Goal: Task Accomplishment & Management: Use online tool/utility

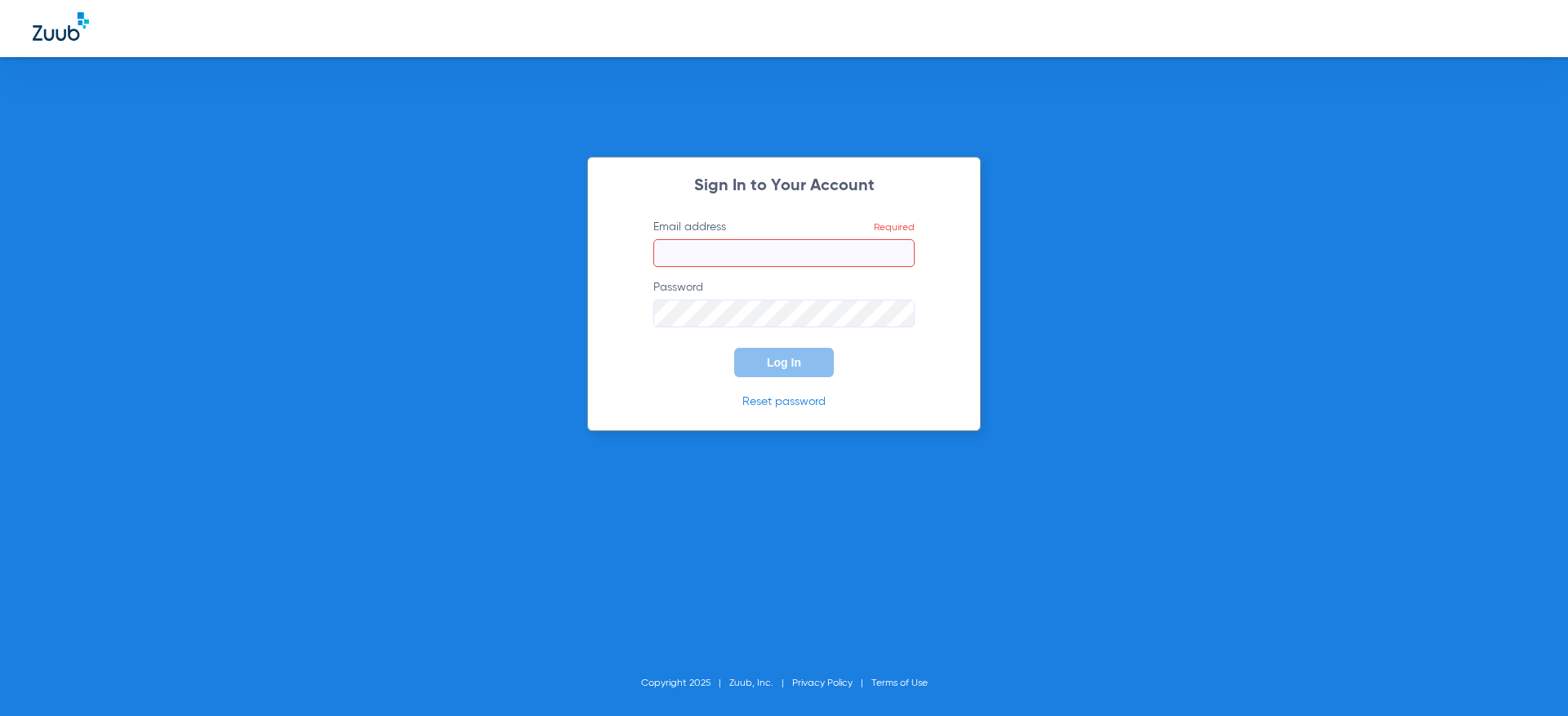
type input "[PERSON_NAME][EMAIL_ADDRESS][DOMAIN_NAME]"
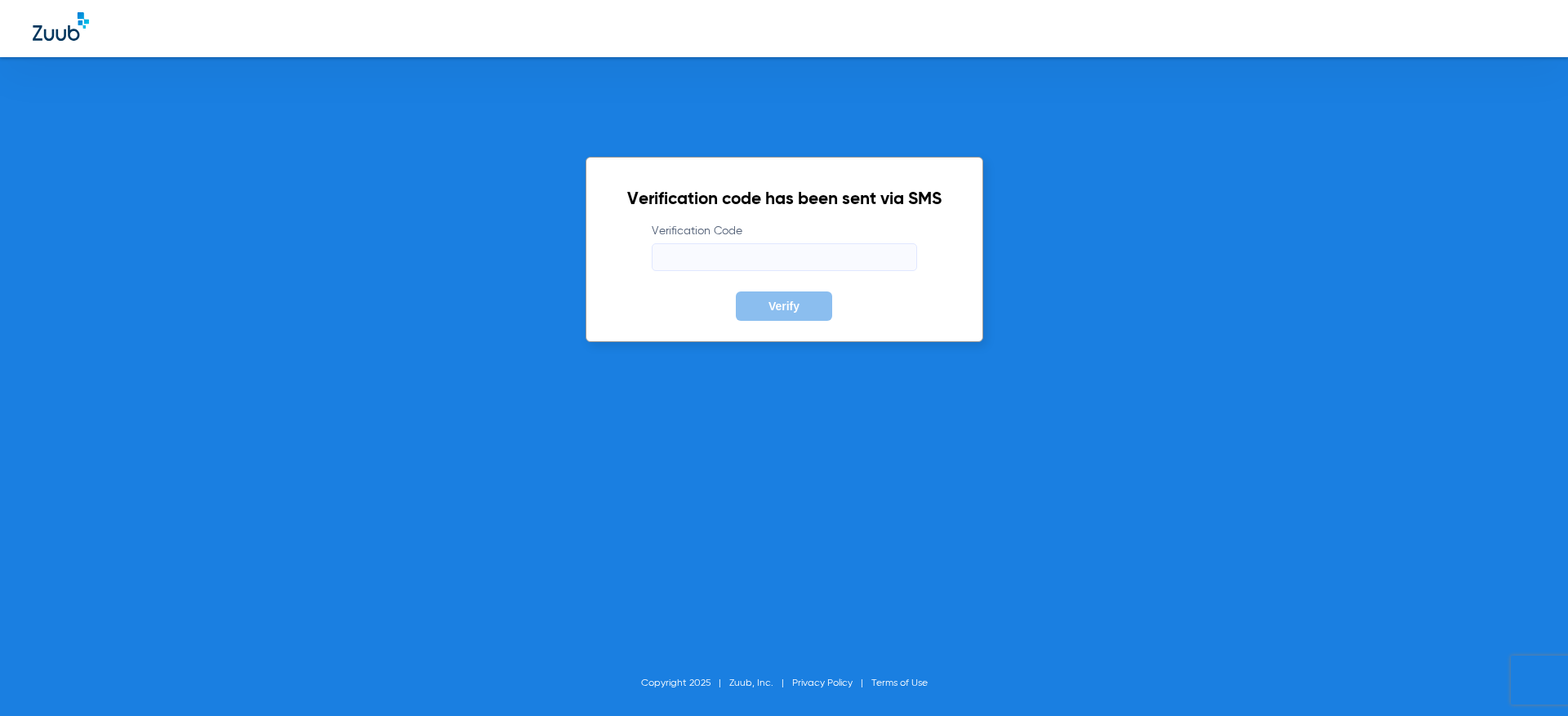
click at [750, 253] on input "Verification Code" at bounding box center [784, 257] width 266 height 28
type input "3"
type input "639918"
click at [736, 292] on button "Verify" at bounding box center [783, 306] width 96 height 30
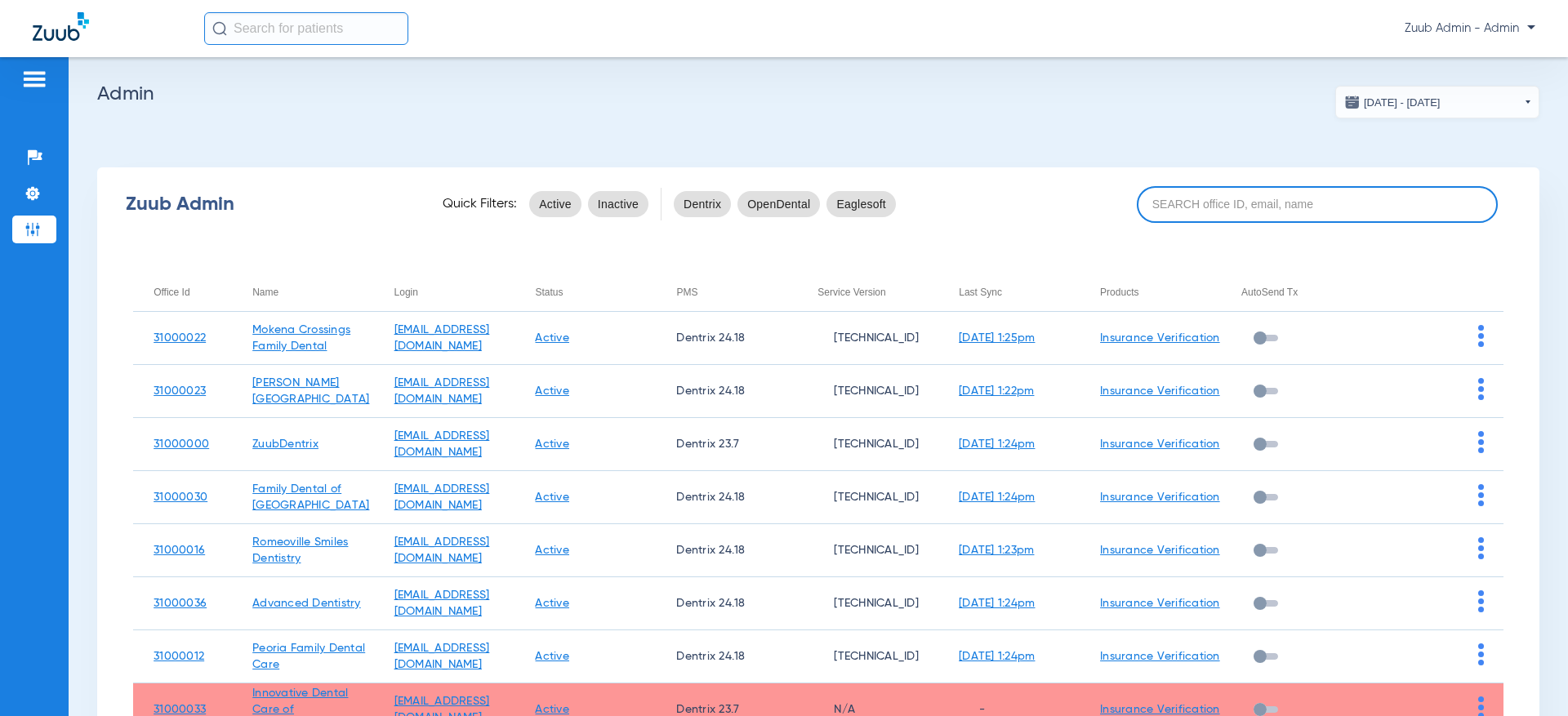
click at [1413, 210] on input at bounding box center [1317, 205] width 361 height 37
paste input "31000037"
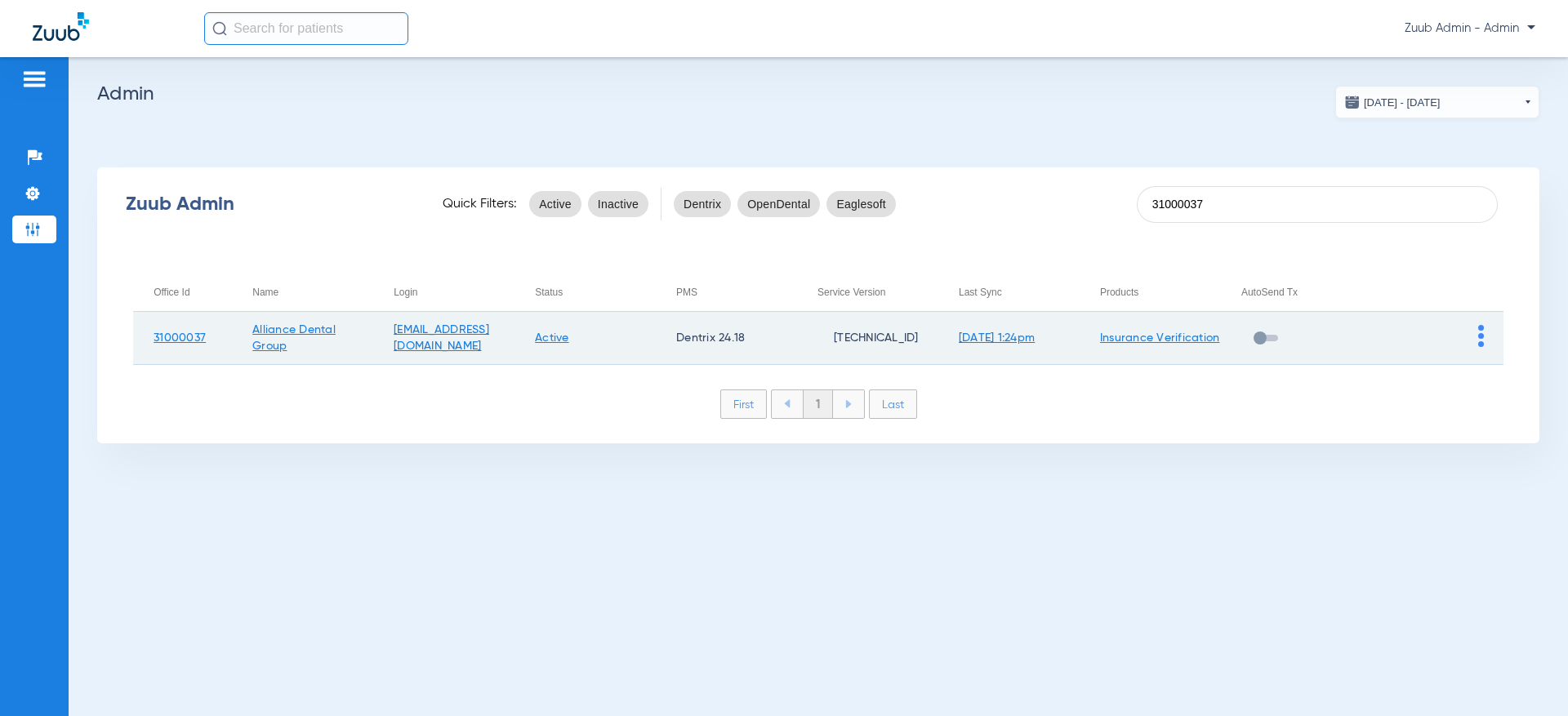
type input "31000037"
click at [1470, 341] on td at bounding box center [1432, 338] width 141 height 53
click at [1479, 341] on img at bounding box center [1480, 336] width 5 height 22
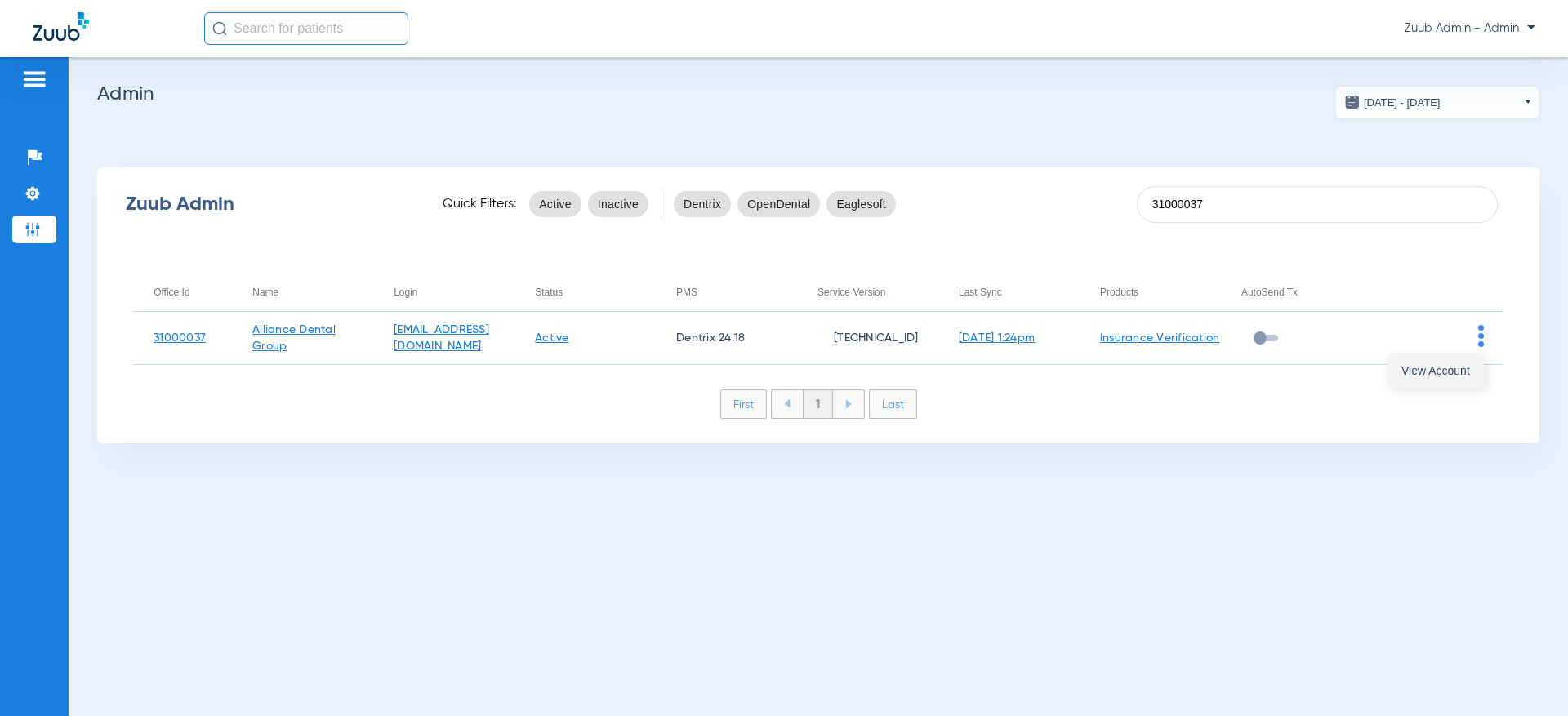
click at [1449, 383] on button "View Account" at bounding box center [1435, 371] width 95 height 32
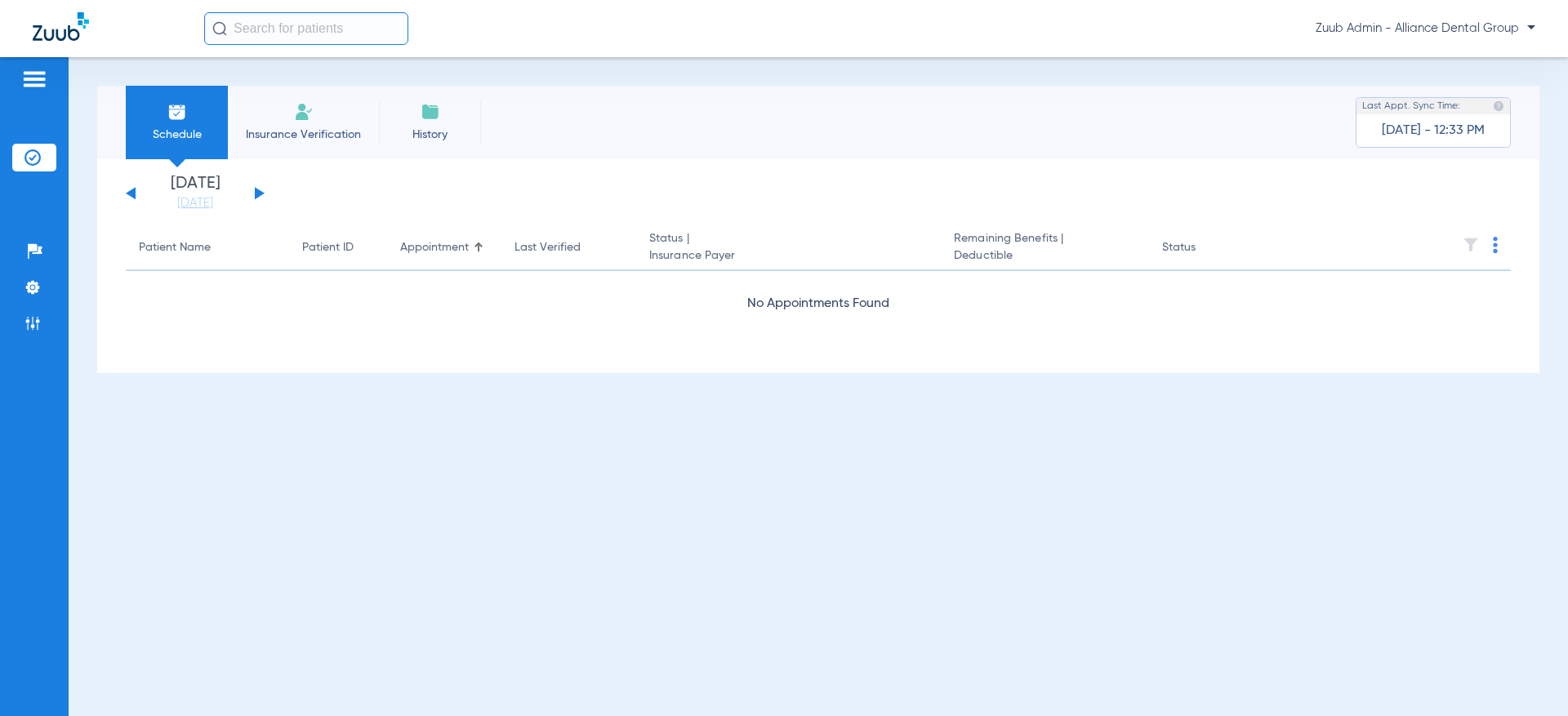
click at [310, 42] on input "text" at bounding box center [307, 29] width 205 height 32
paste input "27142"
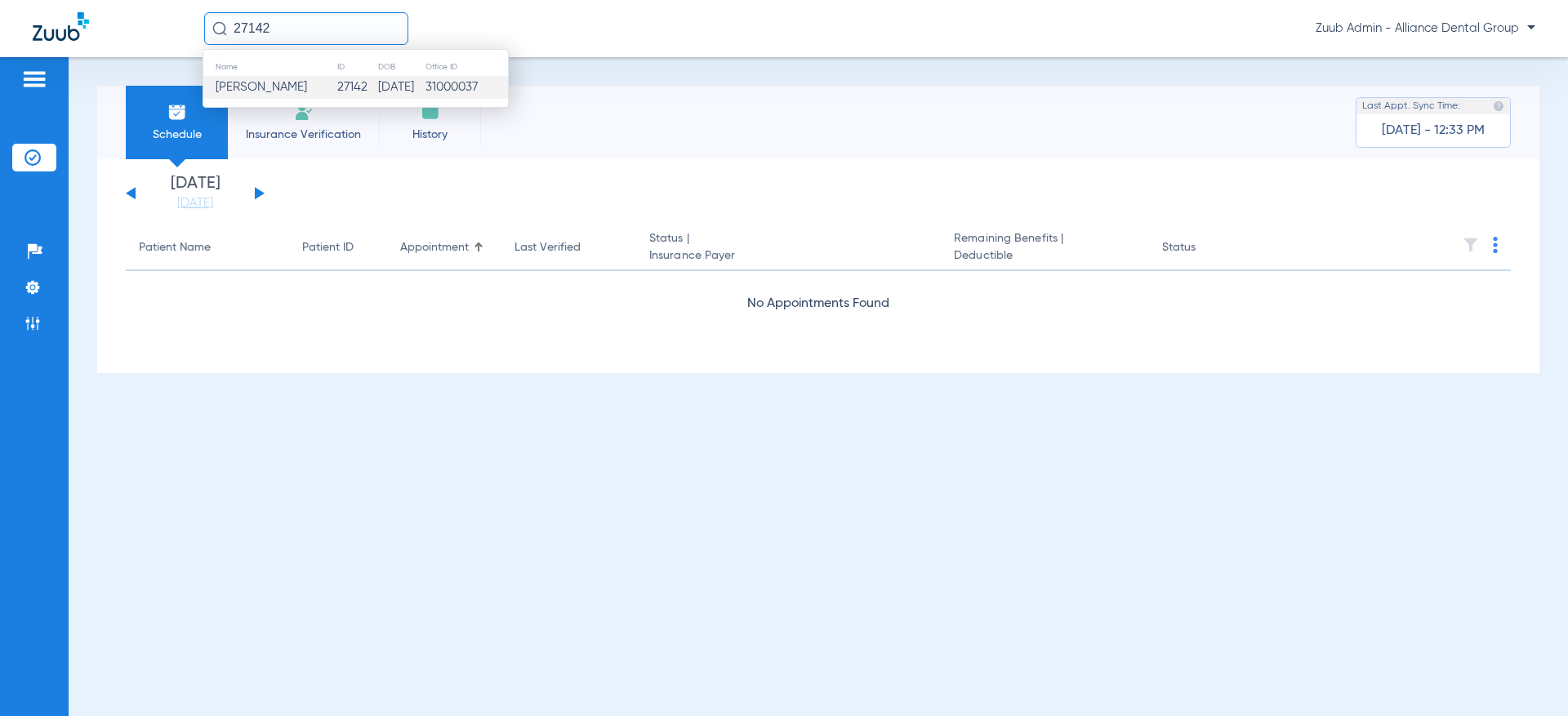
type input "27142"
click at [273, 81] on span "[PERSON_NAME]" at bounding box center [261, 87] width 91 height 13
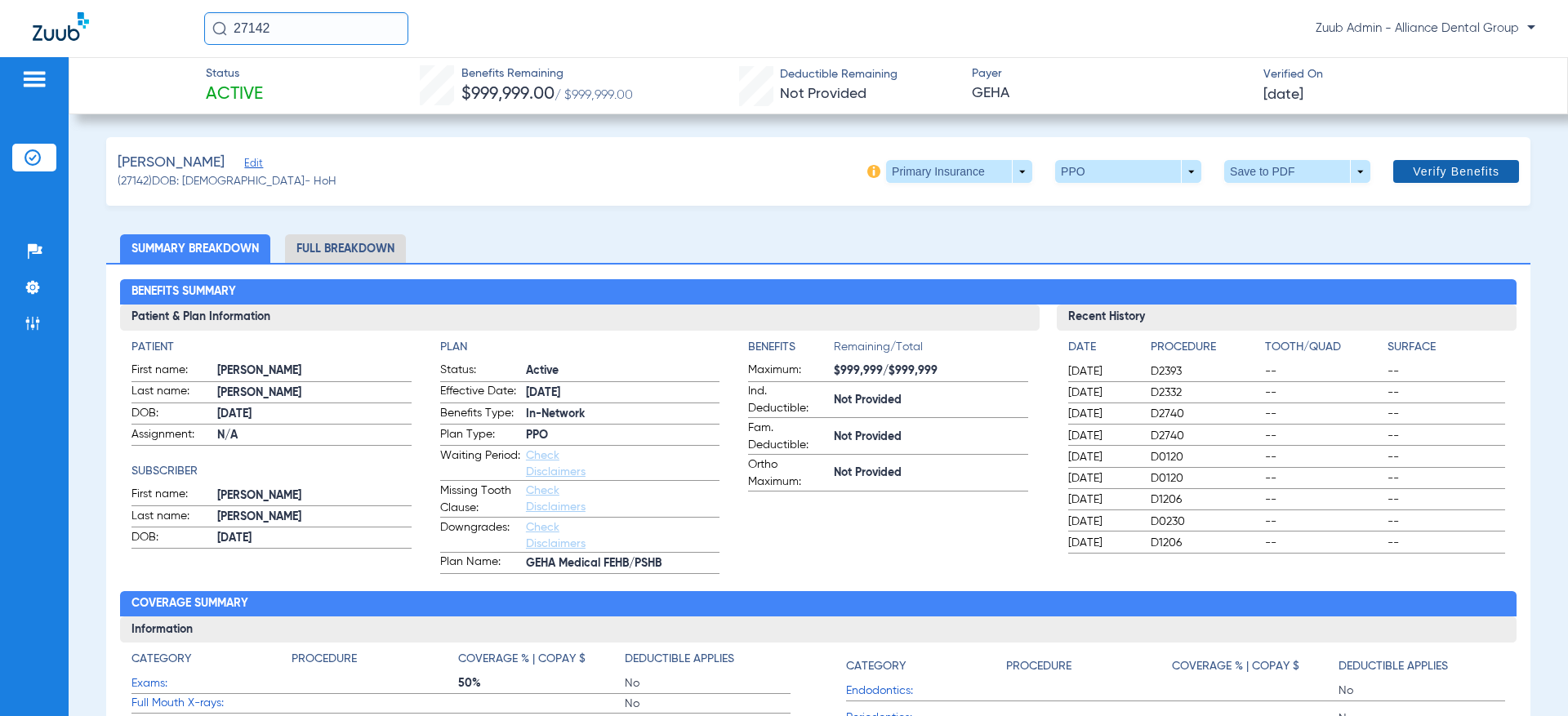
click at [1445, 157] on span at bounding box center [1456, 171] width 126 height 39
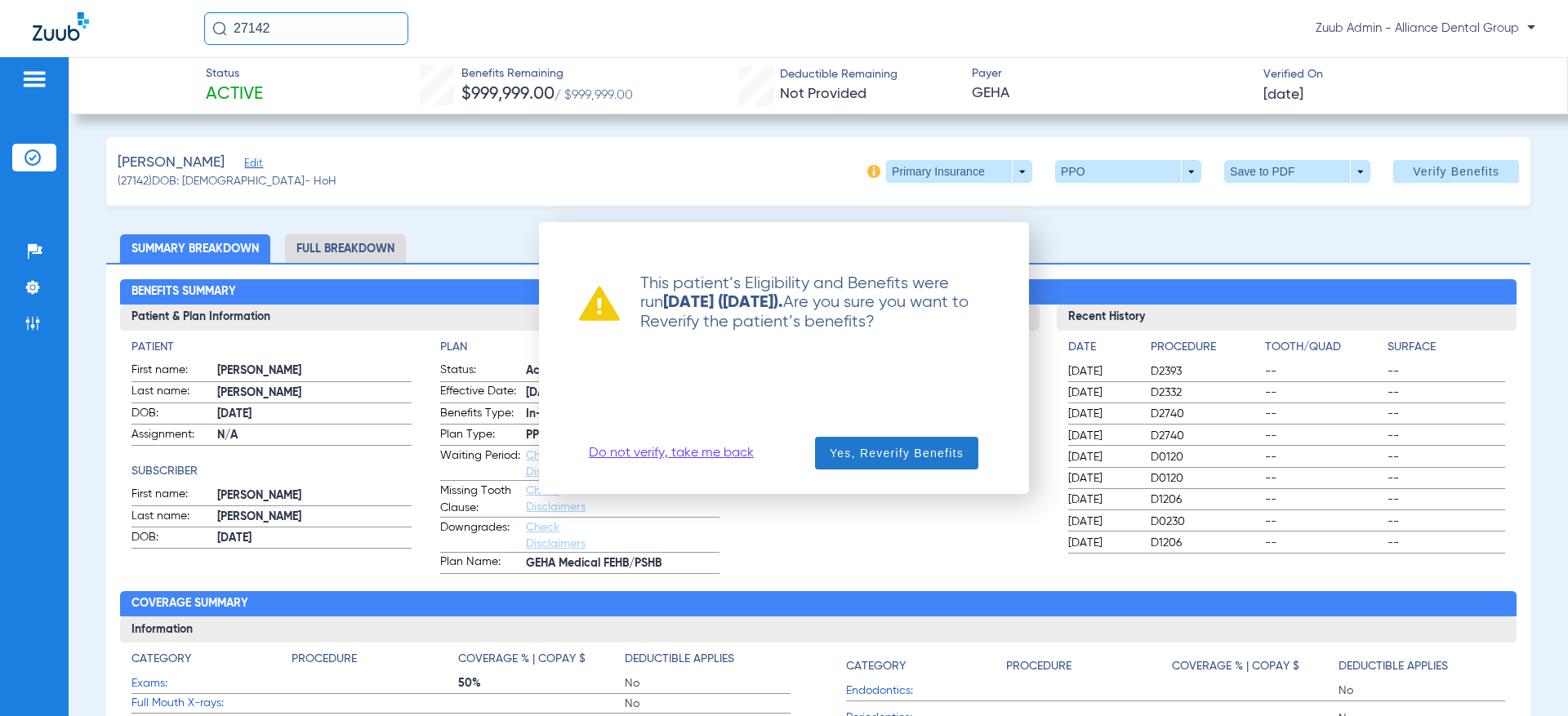
click at [940, 446] on span "Yes, Reverify Benefits" at bounding box center [896, 453] width 134 height 16
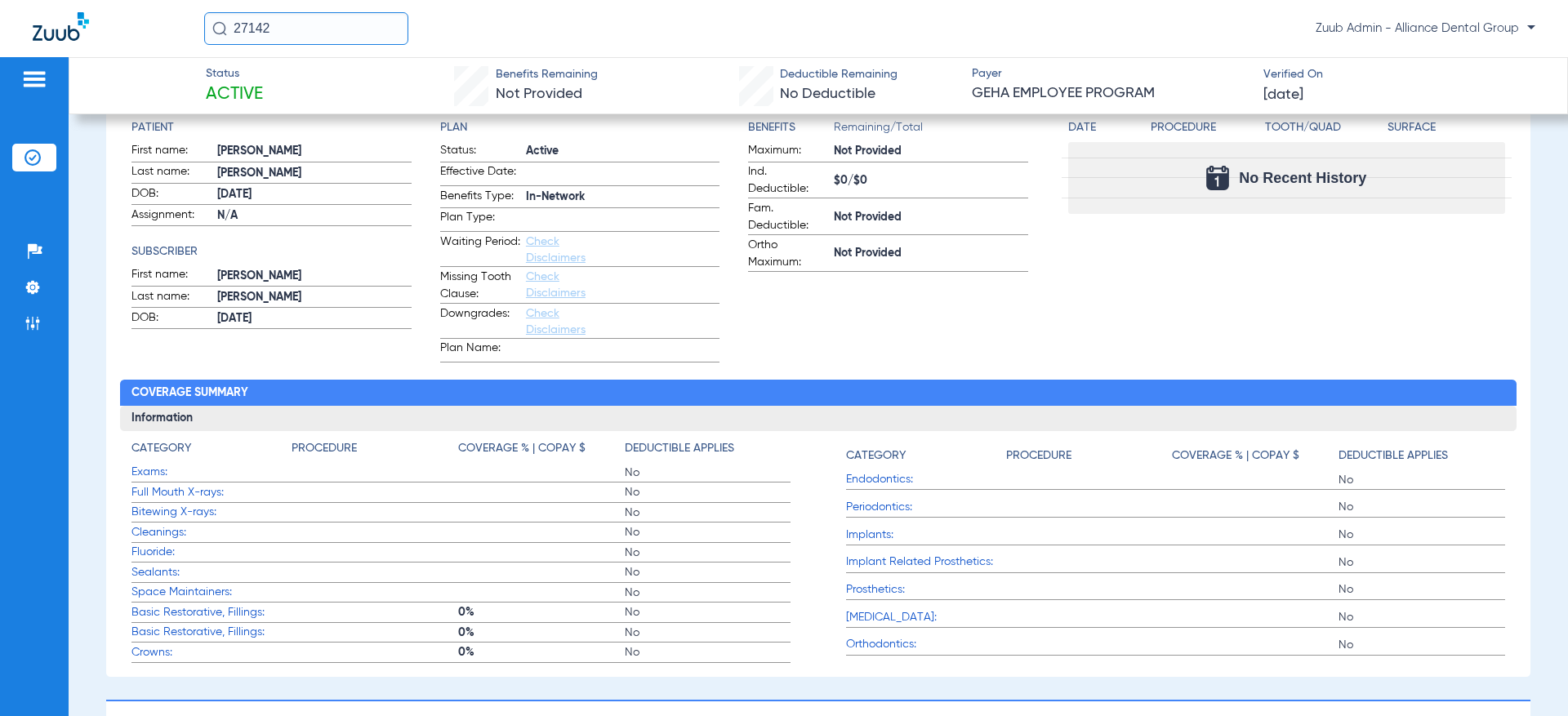
scroll to position [310, 0]
